Goal: Information Seeking & Learning: Compare options

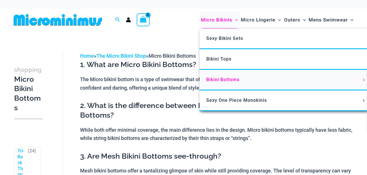
drag, startPoint x: 0, startPoint y: 0, endPoint x: 231, endPoint y: 77, distance: 243.6
click at [231, 77] on span "Bikini Bottoms" at bounding box center [222, 79] width 33 height 5
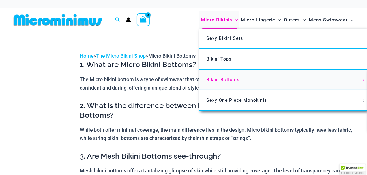
click at [230, 76] on link "Bikini Bottoms" at bounding box center [283, 80] width 168 height 21
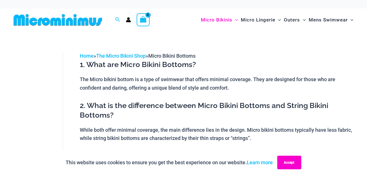
click at [286, 162] on button "Accept" at bounding box center [289, 163] width 24 height 14
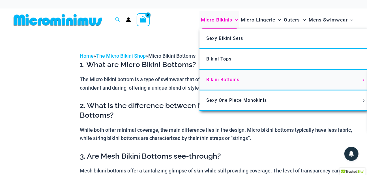
click at [221, 79] on span "Bikini Bottoms" at bounding box center [222, 79] width 33 height 5
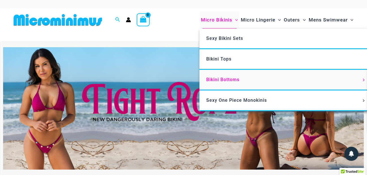
click at [222, 77] on span "Bikini Bottoms" at bounding box center [222, 79] width 33 height 5
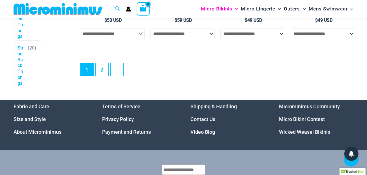
scroll to position [1512, 0]
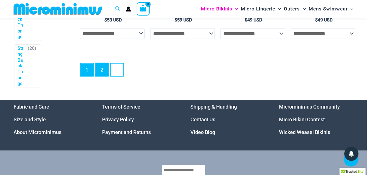
click at [101, 76] on link "2" at bounding box center [102, 69] width 13 height 13
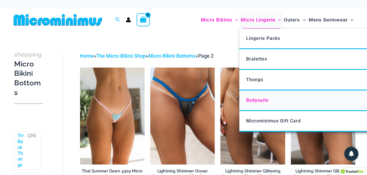
click at [257, 100] on span "Bodysuits" at bounding box center [257, 100] width 22 height 5
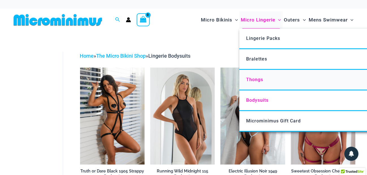
click at [257, 80] on span "Thongs" at bounding box center [254, 79] width 17 height 5
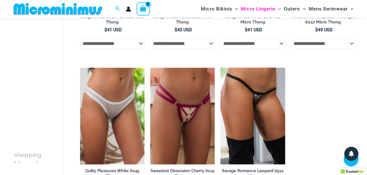
scroll to position [330, 0]
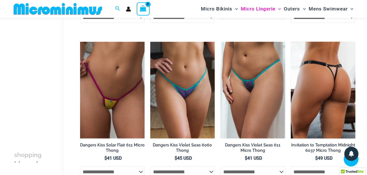
click at [333, 82] on img at bounding box center [323, 90] width 64 height 97
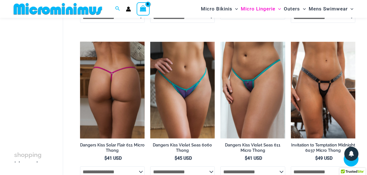
scroll to position [327, 0]
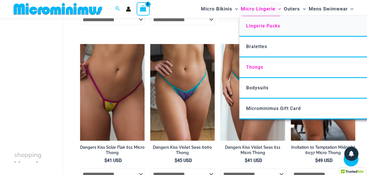
click at [261, 25] on span "Lingerie Packs" at bounding box center [263, 25] width 34 height 5
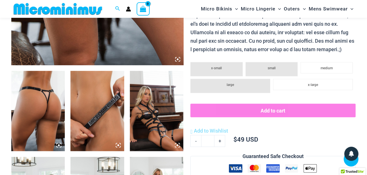
scroll to position [253, 0]
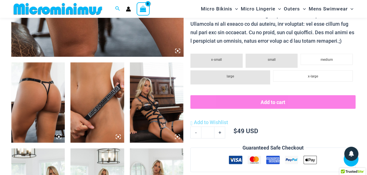
click at [40, 114] on img at bounding box center [37, 102] width 53 height 80
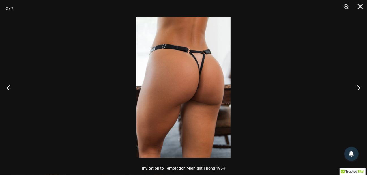
click at [363, 8] on button "Close" at bounding box center [358, 8] width 14 height 17
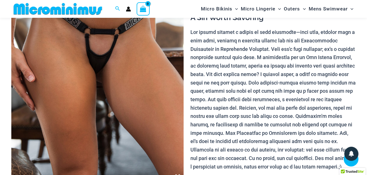
scroll to position [98, 0]
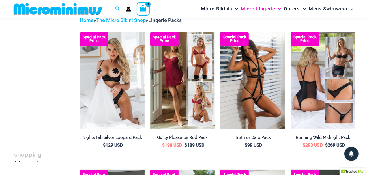
scroll to position [21, 0]
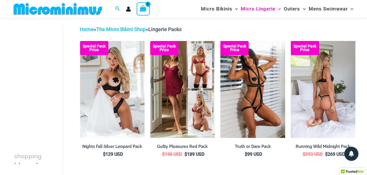
click at [325, 76] on img at bounding box center [323, 89] width 64 height 97
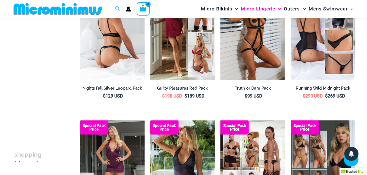
scroll to position [150, 0]
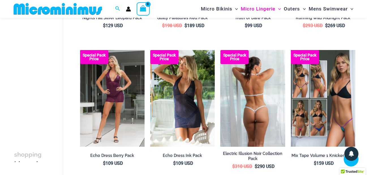
click at [225, 102] on img at bounding box center [252, 98] width 64 height 97
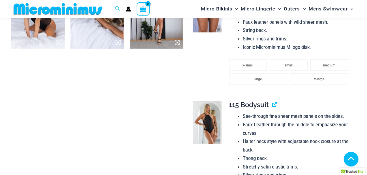
scroll to position [610, 0]
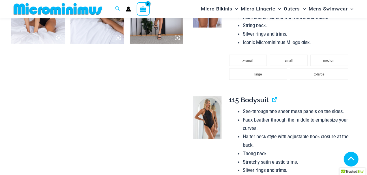
click at [211, 112] on img at bounding box center [207, 117] width 29 height 43
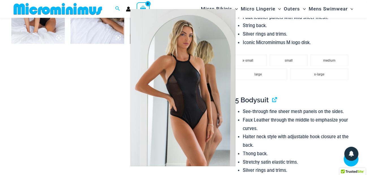
click at [274, 102] on div at bounding box center [183, 87] width 367 height 175
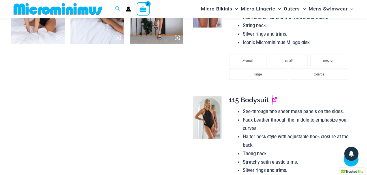
click at [272, 102] on link "View product" at bounding box center [272, 100] width 0 height 8
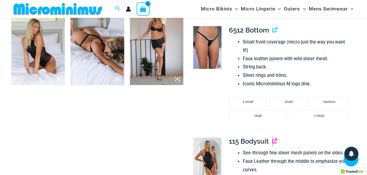
scroll to position [507, 0]
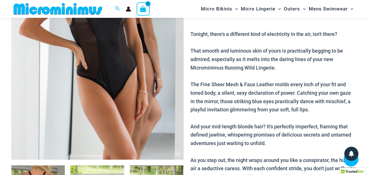
scroll to position [147, 0]
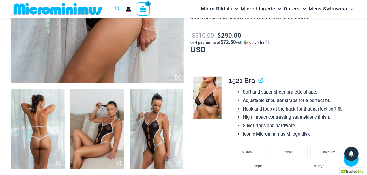
scroll to position [229, 0]
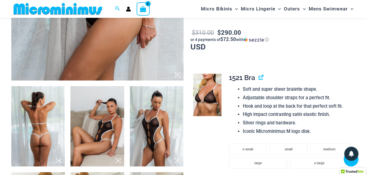
click at [39, 106] on img at bounding box center [37, 126] width 53 height 80
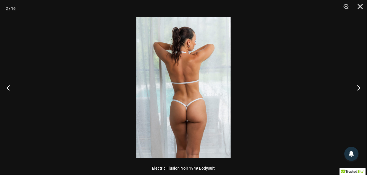
click at [168, 103] on img at bounding box center [183, 87] width 94 height 141
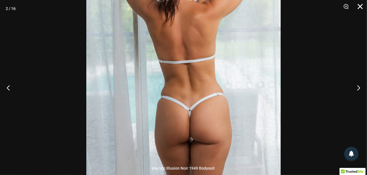
click at [363, 5] on button "Close" at bounding box center [358, 8] width 14 height 17
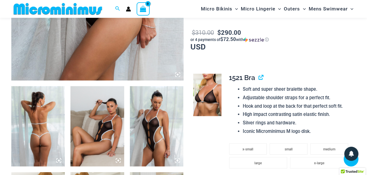
click at [76, 121] on img at bounding box center [96, 126] width 53 height 80
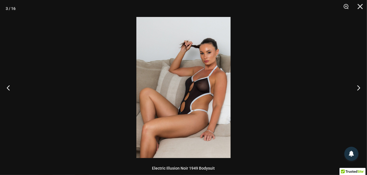
click at [165, 111] on img at bounding box center [183, 87] width 94 height 141
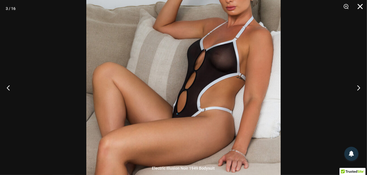
click at [361, 5] on button "Close" at bounding box center [358, 8] width 14 height 17
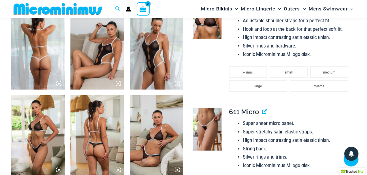
scroll to position [306, 0]
click at [55, 53] on img at bounding box center [37, 49] width 53 height 80
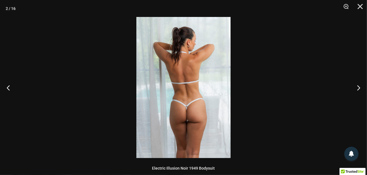
click at [190, 75] on img at bounding box center [183, 87] width 94 height 141
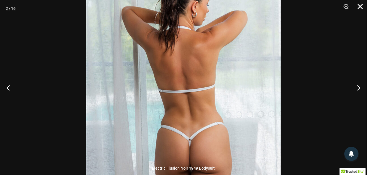
click at [362, 5] on button "Close" at bounding box center [358, 8] width 14 height 17
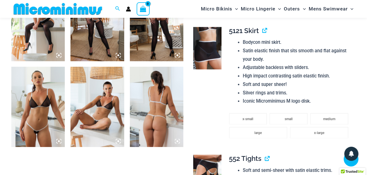
scroll to position [666, 0]
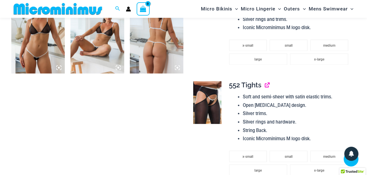
click at [265, 86] on link "View product" at bounding box center [265, 85] width 0 height 8
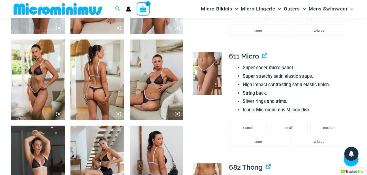
scroll to position [358, 0]
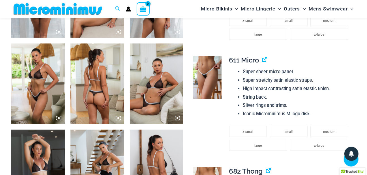
click at [267, 61] on h4 "611 Micro" at bounding box center [290, 60] width 122 height 8
click at [262, 60] on link "View product" at bounding box center [262, 60] width 0 height 8
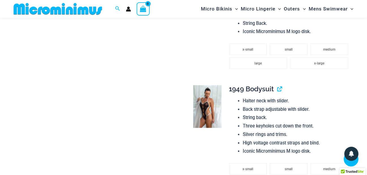
scroll to position [820, 0]
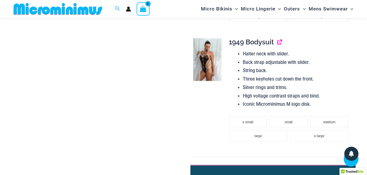
click at [277, 44] on link "View product" at bounding box center [277, 42] width 0 height 8
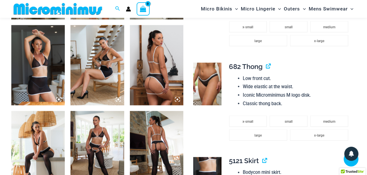
scroll to position [383, 0]
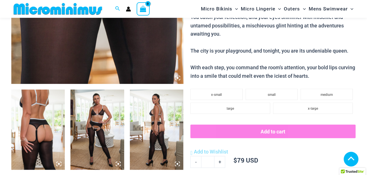
scroll to position [304, 0]
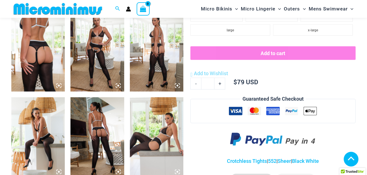
click at [97, 133] on img at bounding box center [96, 137] width 53 height 80
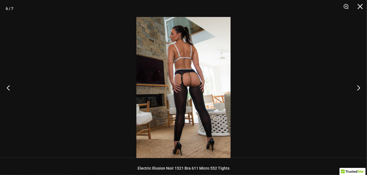
click at [201, 86] on img at bounding box center [183, 87] width 94 height 141
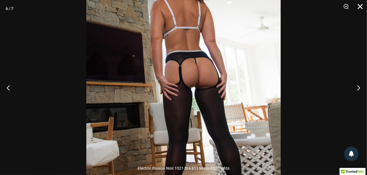
click at [360, 7] on button "Close" at bounding box center [358, 8] width 14 height 17
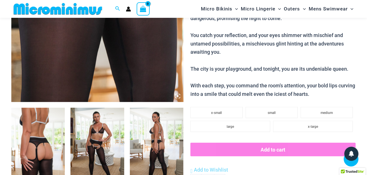
scroll to position [73, 0]
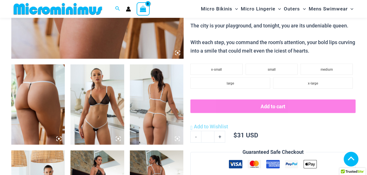
scroll to position [252, 0]
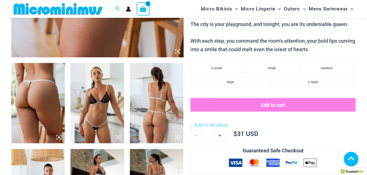
click at [160, 123] on img at bounding box center [156, 103] width 53 height 80
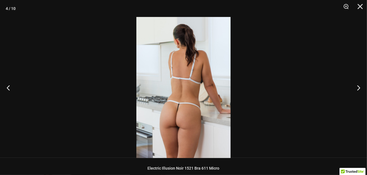
click at [184, 110] on img at bounding box center [183, 87] width 94 height 141
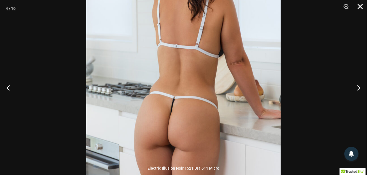
click at [359, 7] on button "Close" at bounding box center [358, 8] width 14 height 17
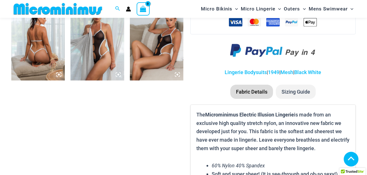
scroll to position [406, 0]
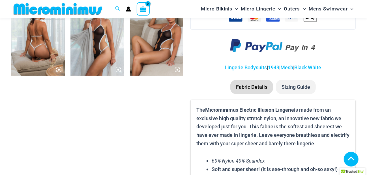
click at [37, 60] on img at bounding box center [37, 35] width 53 height 80
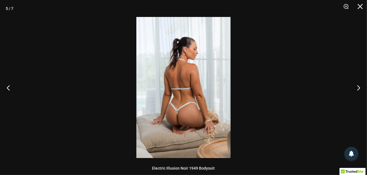
click at [173, 95] on img at bounding box center [183, 87] width 94 height 141
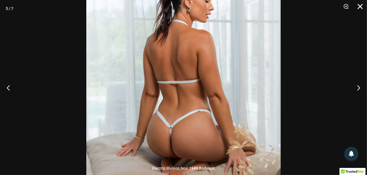
click at [358, 8] on button "Close" at bounding box center [358, 8] width 14 height 17
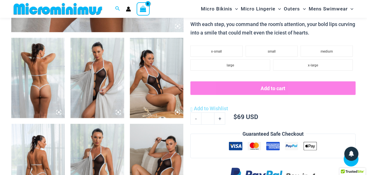
scroll to position [278, 0]
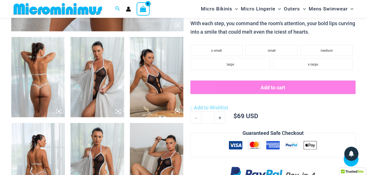
click at [81, 90] on img at bounding box center [96, 77] width 53 height 80
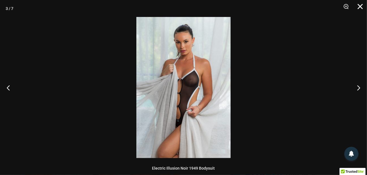
click at [363, 5] on button "Close" at bounding box center [358, 8] width 14 height 17
